Goal: Transaction & Acquisition: Purchase product/service

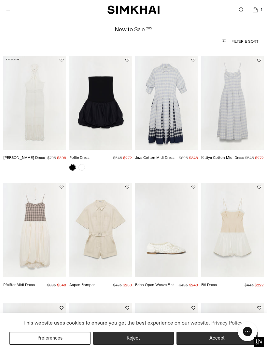
scroll to position [8, 0]
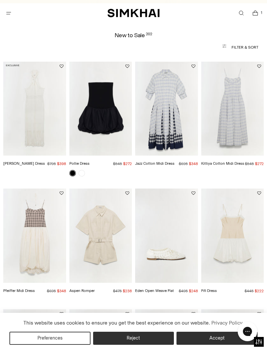
click at [76, 163] on link "Pollie Dress" at bounding box center [79, 163] width 20 height 5
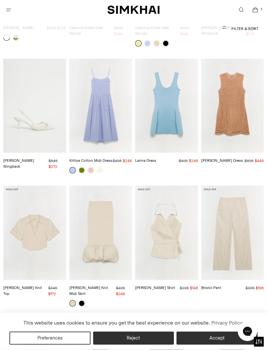
scroll to position [5185, 0]
click at [81, 300] on link at bounding box center [82, 303] width 7 height 7
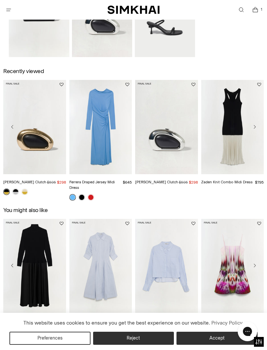
scroll to position [784, 0]
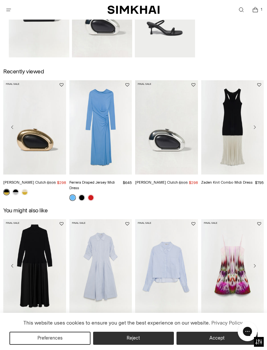
click at [243, 135] on img "Zaden Knit Combo Midi Dress" at bounding box center [232, 127] width 63 height 94
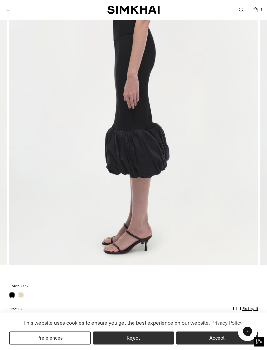
scroll to position [182, 0]
click at [21, 291] on link at bounding box center [21, 294] width 7 height 7
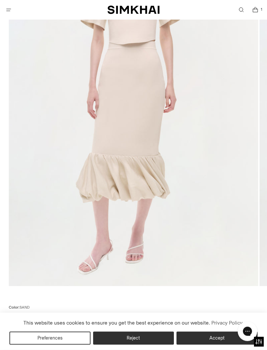
scroll to position [170, 0]
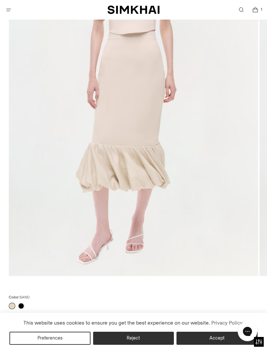
click at [21, 302] on link at bounding box center [21, 305] width 7 height 7
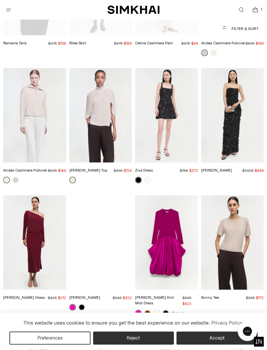
scroll to position [5942, 0]
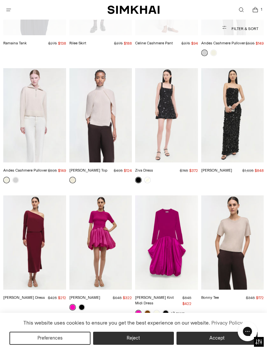
click at [155, 295] on link "[PERSON_NAME] Knit Midi Dress" at bounding box center [154, 300] width 39 height 10
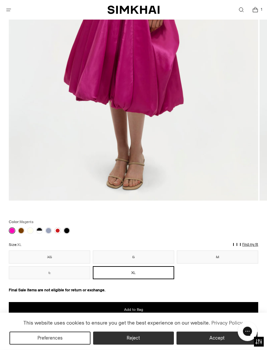
scroll to position [247, 0]
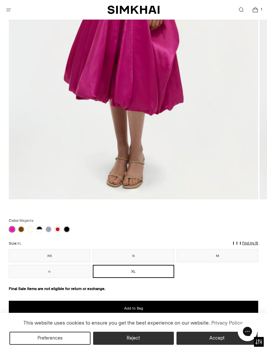
click at [22, 228] on link at bounding box center [21, 229] width 7 height 7
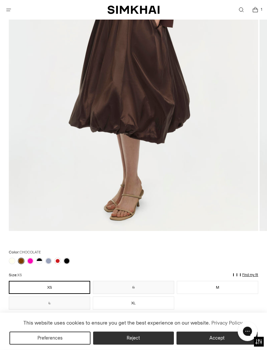
scroll to position [215, 0]
click at [28, 260] on link at bounding box center [30, 260] width 7 height 7
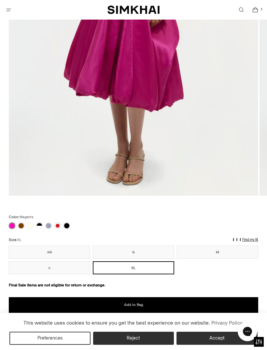
scroll to position [252, 0]
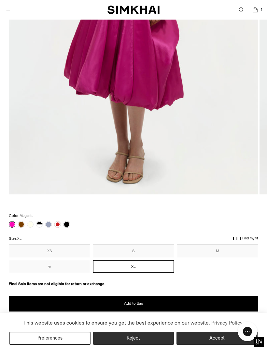
click at [31, 224] on link at bounding box center [30, 224] width 7 height 7
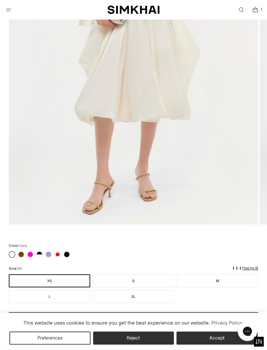
scroll to position [222, 0]
click at [39, 253] on link at bounding box center [39, 254] width 7 height 7
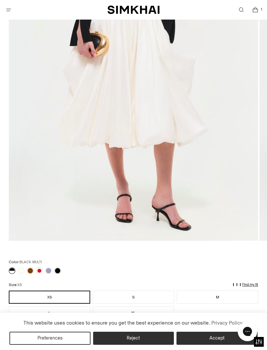
scroll to position [207, 0]
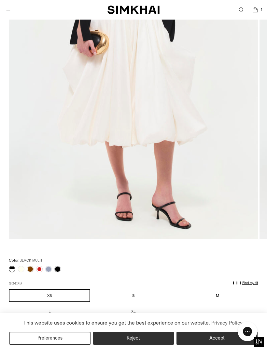
click at [38, 268] on link at bounding box center [39, 269] width 7 height 7
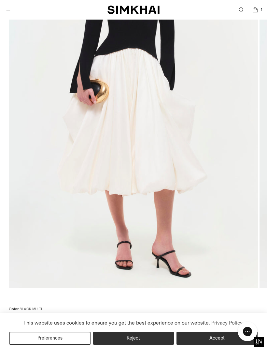
scroll to position [149, 0]
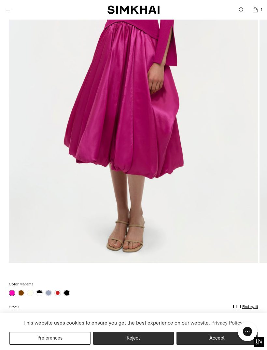
click at [66, 293] on link at bounding box center [67, 292] width 7 height 7
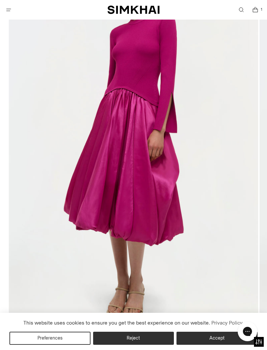
scroll to position [115, 0]
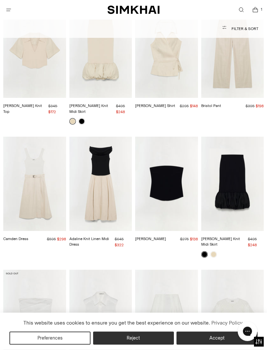
scroll to position [5367, 0]
click at [91, 137] on img "Adaline Knit Linen Midi Dress" at bounding box center [100, 184] width 63 height 94
